Goal: Task Accomplishment & Management: Complete application form

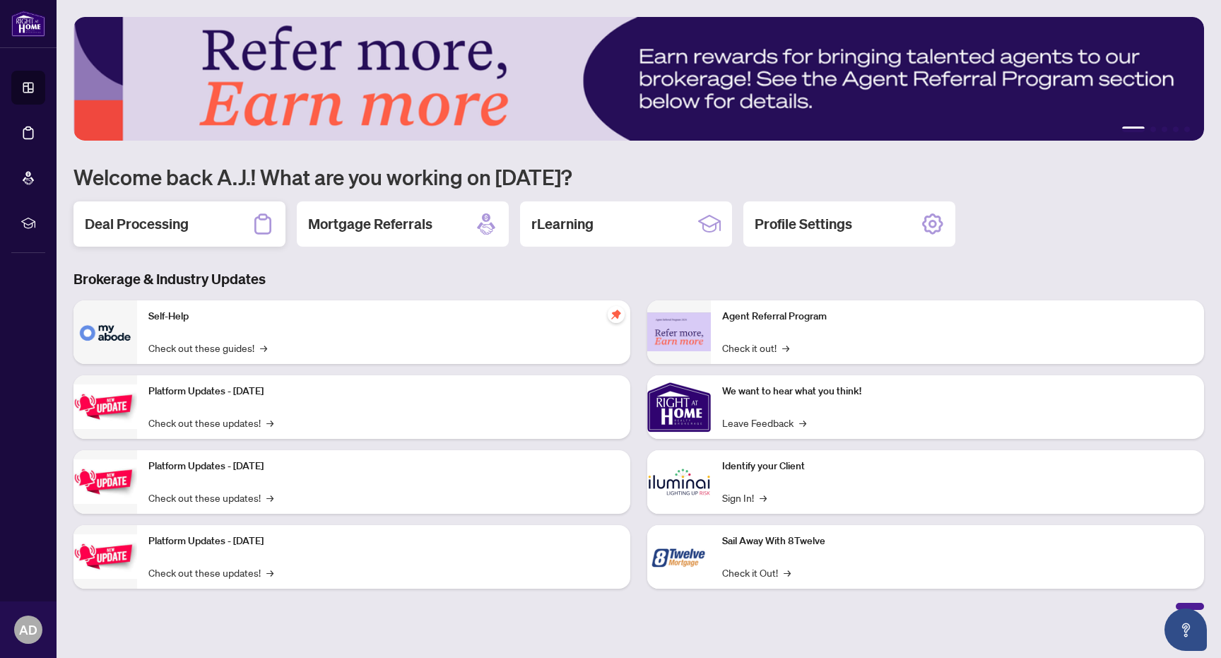
click at [200, 227] on div "Deal Processing" at bounding box center [179, 223] width 212 height 45
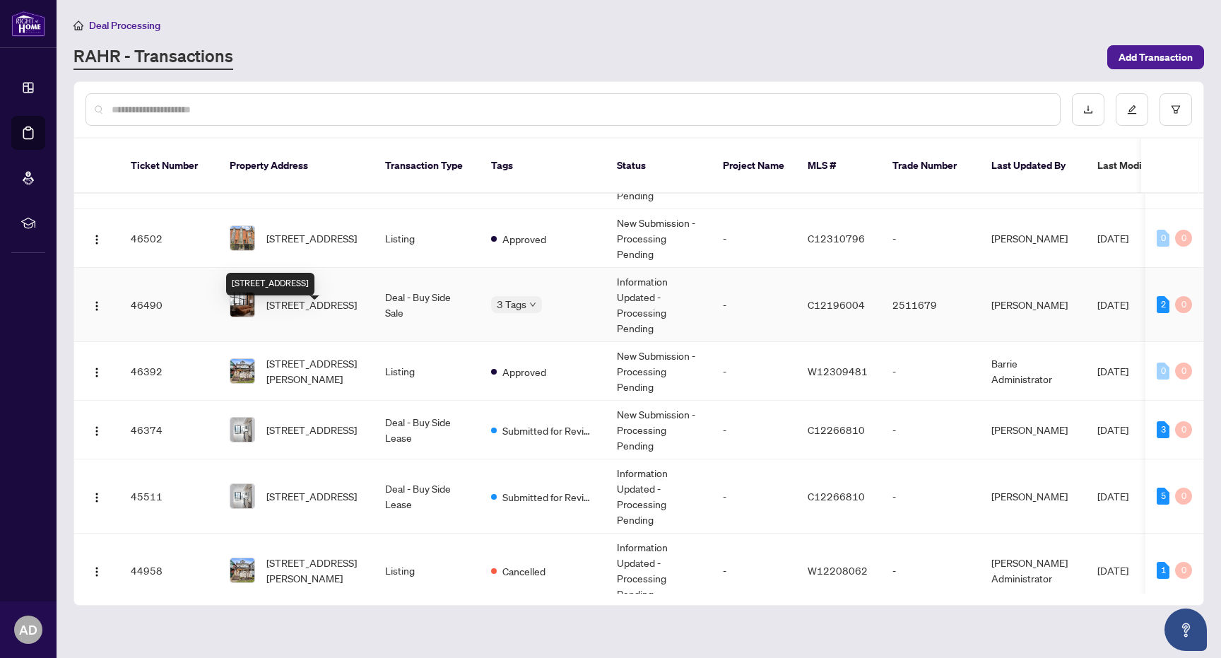
scroll to position [75, 0]
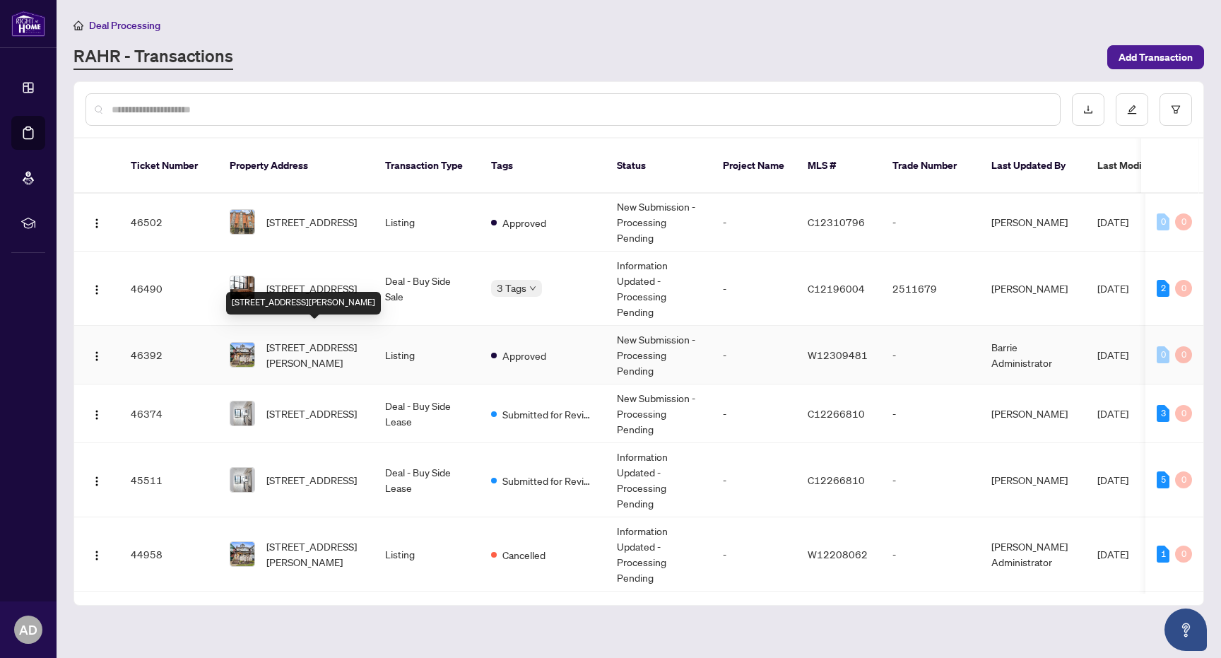
click at [326, 343] on span "[STREET_ADDRESS][PERSON_NAME]" at bounding box center [314, 354] width 96 height 31
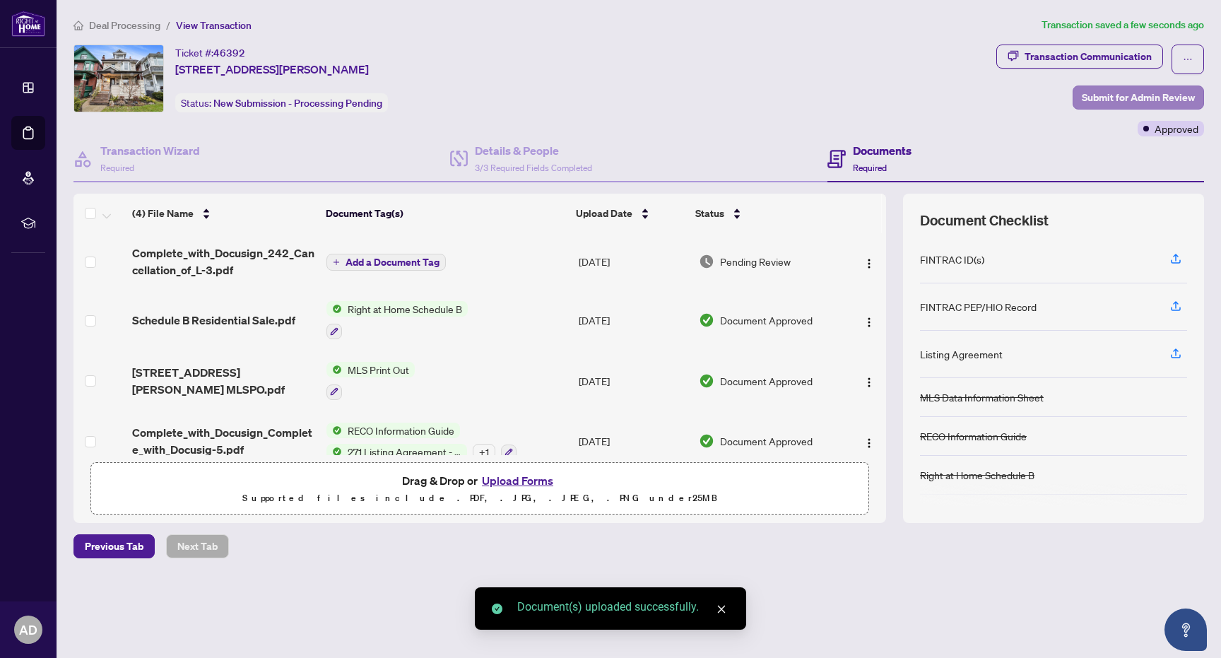
click at [1113, 100] on span "Submit for Admin Review" at bounding box center [1138, 97] width 113 height 23
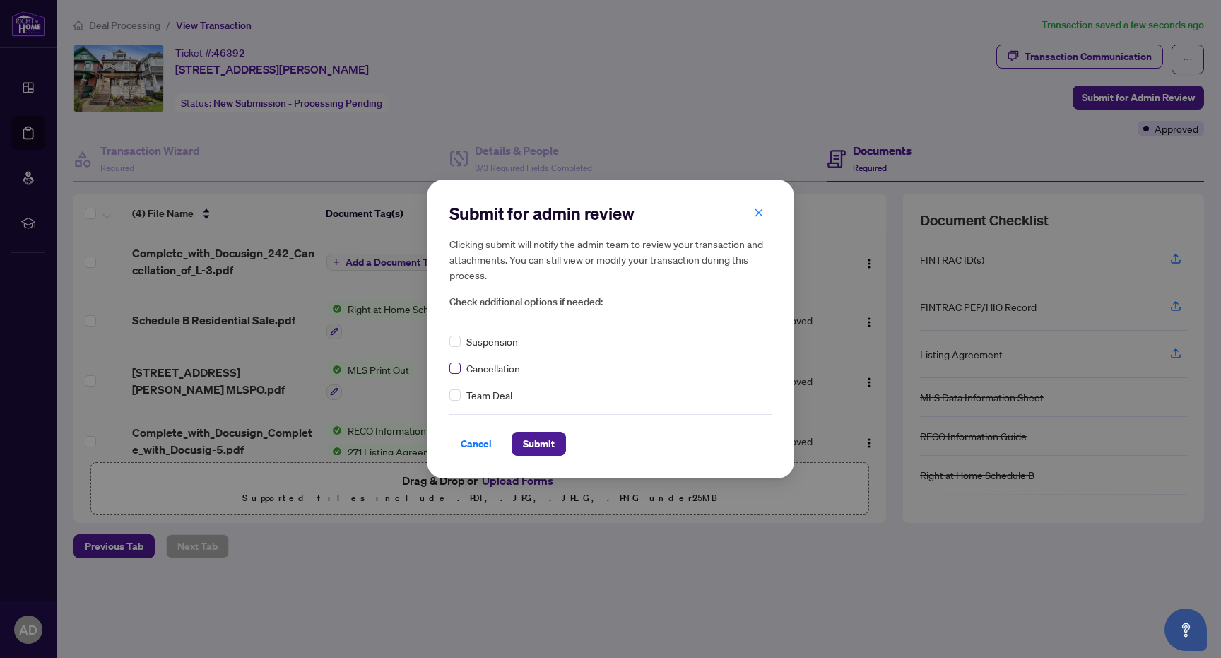
click at [458, 367] on span at bounding box center [454, 367] width 11 height 11
click at [535, 443] on span "Submit" at bounding box center [539, 443] width 32 height 23
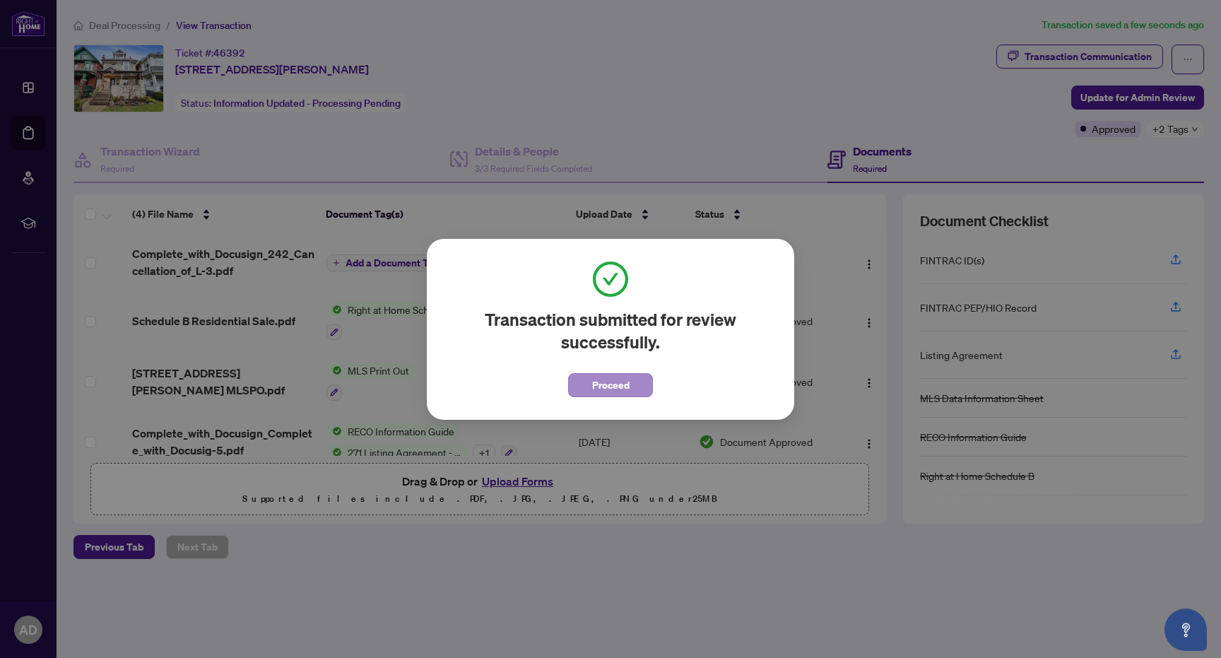
click at [599, 384] on span "Proceed" at bounding box center [610, 385] width 37 height 23
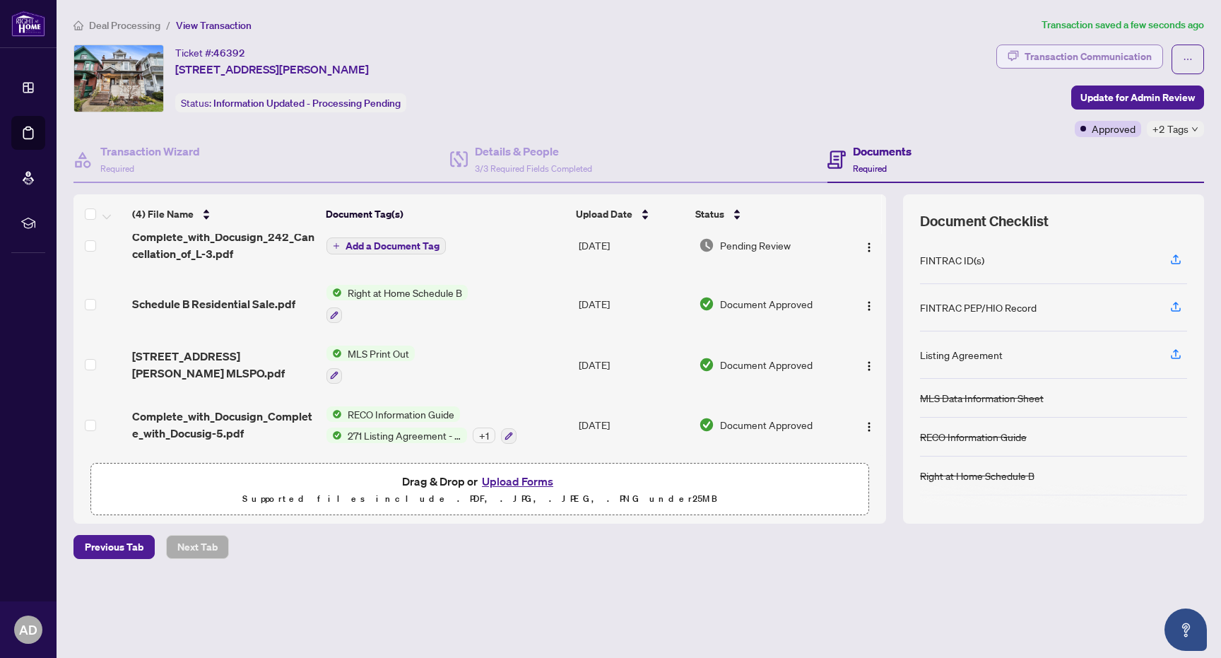
scroll to position [22, 0]
click at [1084, 49] on div "Transaction Communication" at bounding box center [1087, 56] width 127 height 23
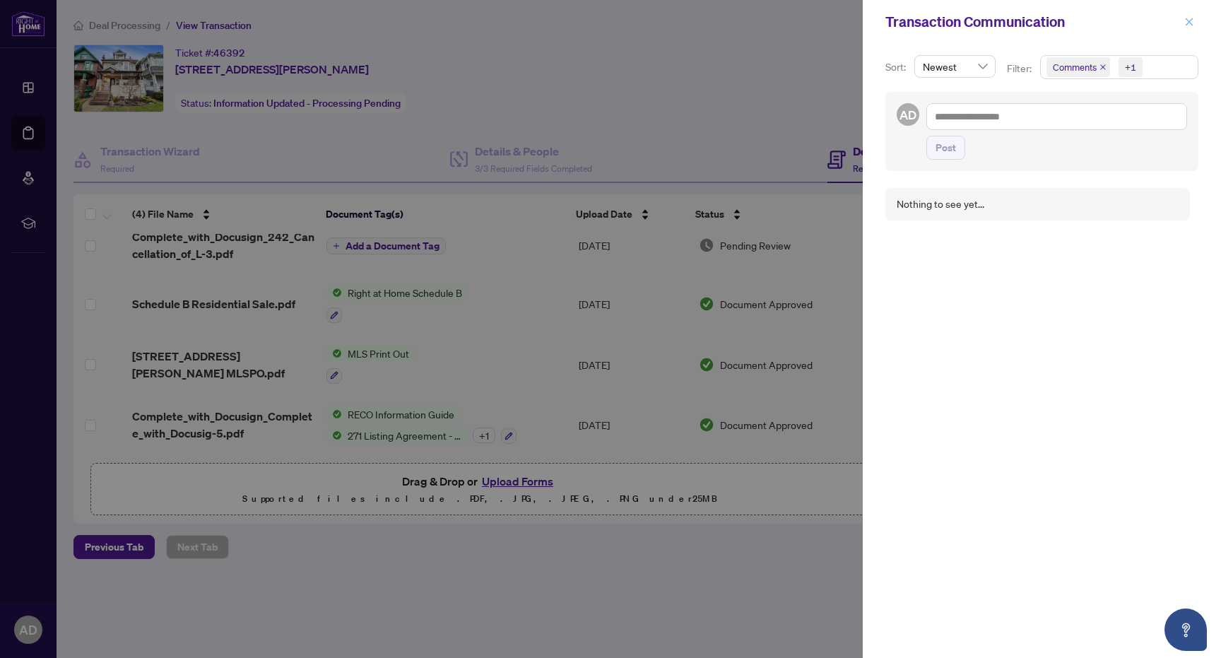
click at [1191, 25] on icon "close" at bounding box center [1189, 22] width 8 height 8
